Goal: Navigation & Orientation: Go to known website

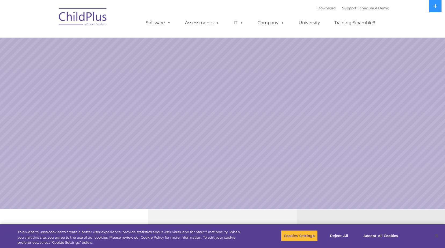
select select "MEDIUM"
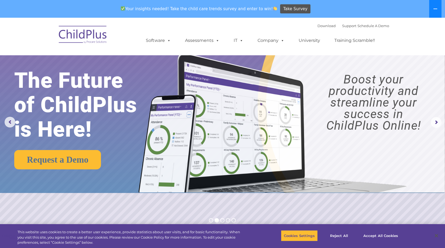
click at [434, 8] on icon at bounding box center [435, 9] width 4 height 4
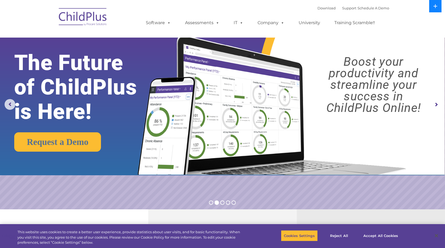
click at [433, 8] on icon at bounding box center [435, 6] width 4 height 4
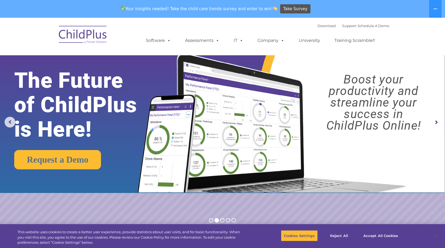
click at [84, 35] on img at bounding box center [83, 35] width 54 height 27
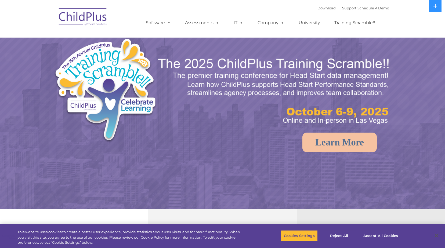
select select "MEDIUM"
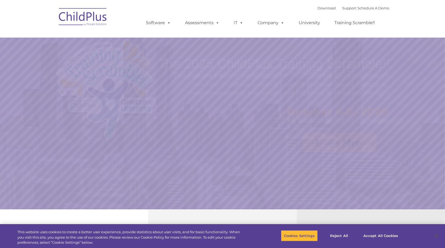
select select "MEDIUM"
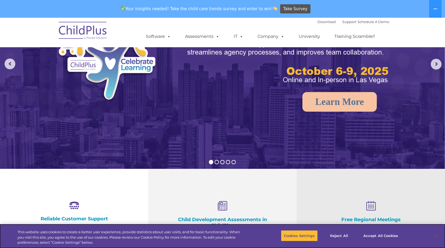
scroll to position [57, 0]
